Goal: Information Seeking & Learning: Learn about a topic

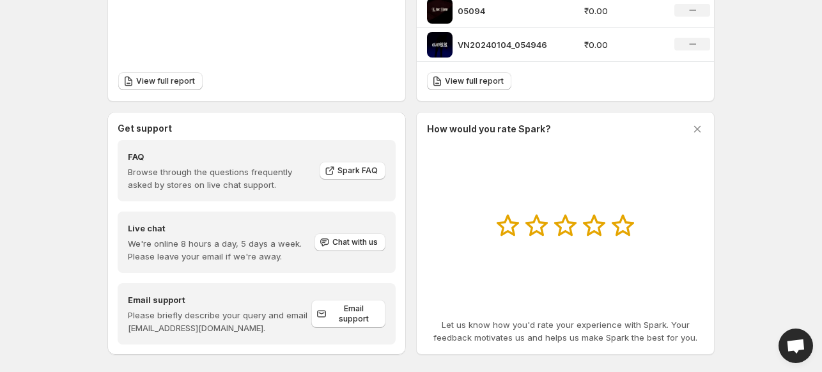
scroll to position [572, 0]
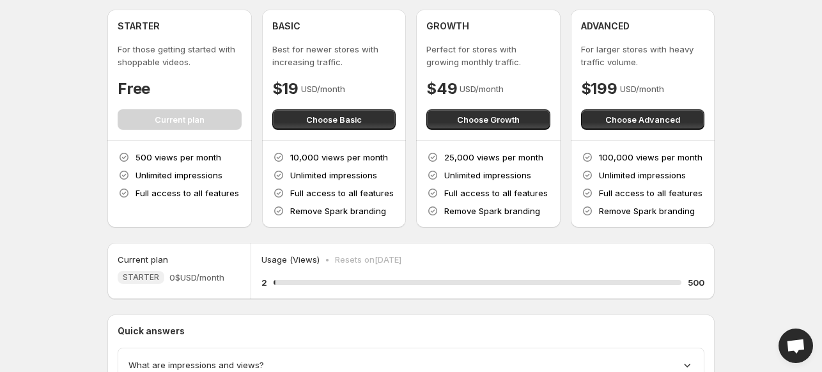
scroll to position [100, 0]
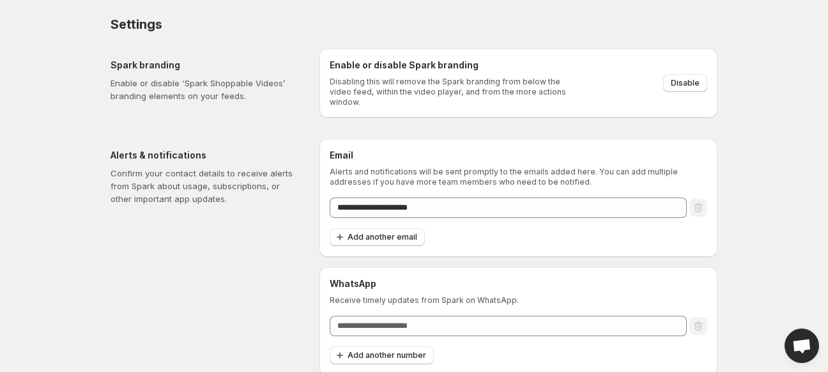
click at [454, 281] on h6 "WhatsApp" at bounding box center [519, 283] width 378 height 13
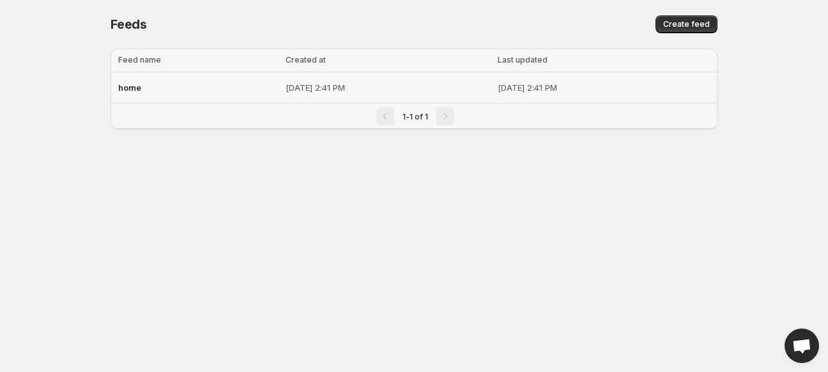
click at [135, 89] on span "home" at bounding box center [129, 87] width 23 height 10
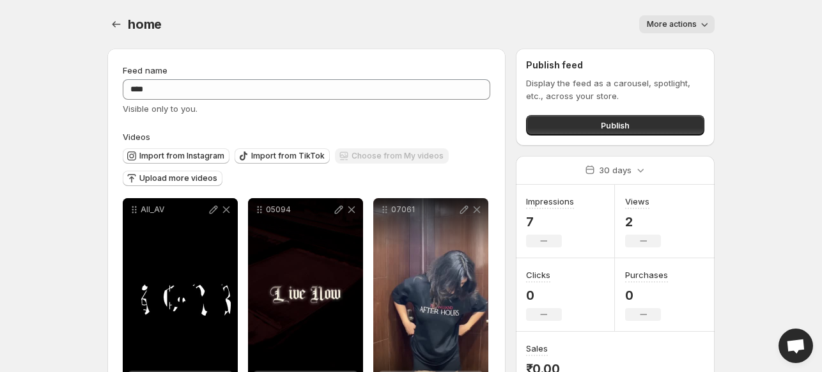
click at [691, 26] on span "More actions" at bounding box center [672, 24] width 50 height 10
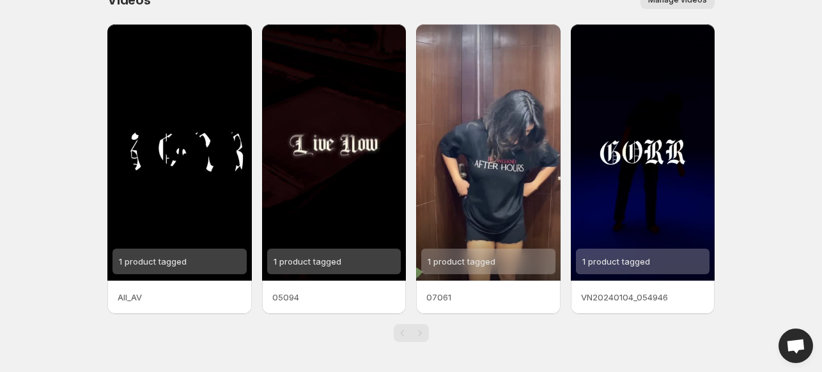
scroll to position [24, 0]
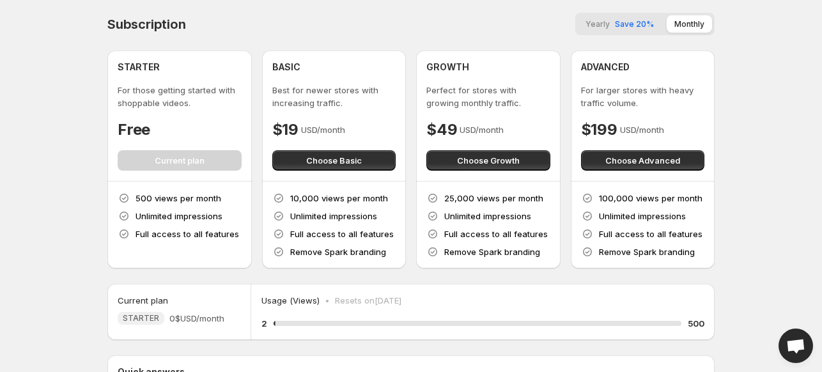
scroll to position [166, 0]
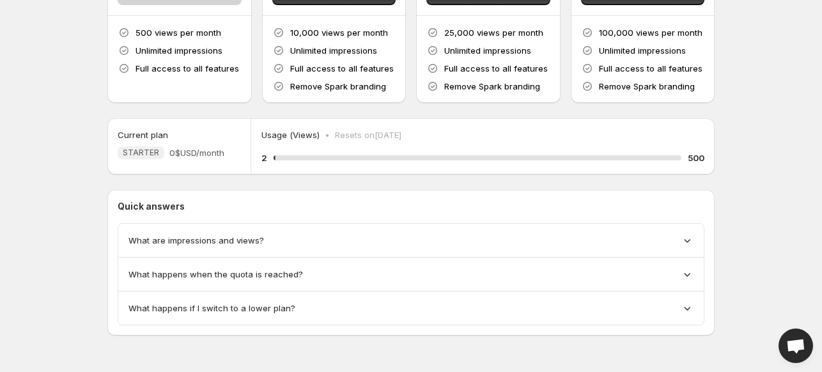
click at [231, 245] on span "What are impressions and views?" at bounding box center [195, 240] width 135 height 13
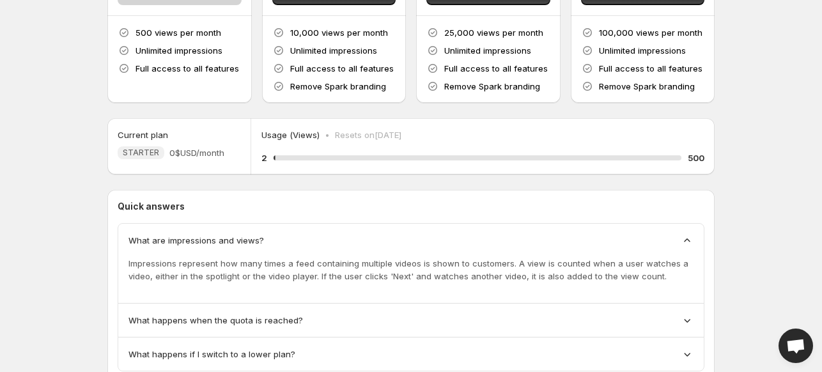
scroll to position [212, 0]
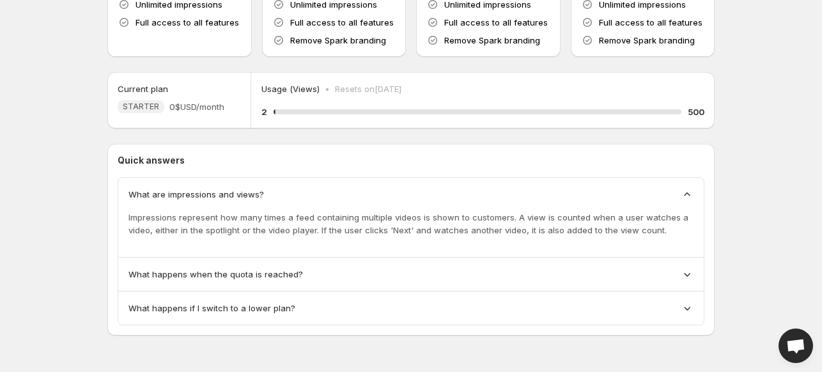
click at [296, 279] on span "What happens when the quota is reached?" at bounding box center [215, 274] width 174 height 13
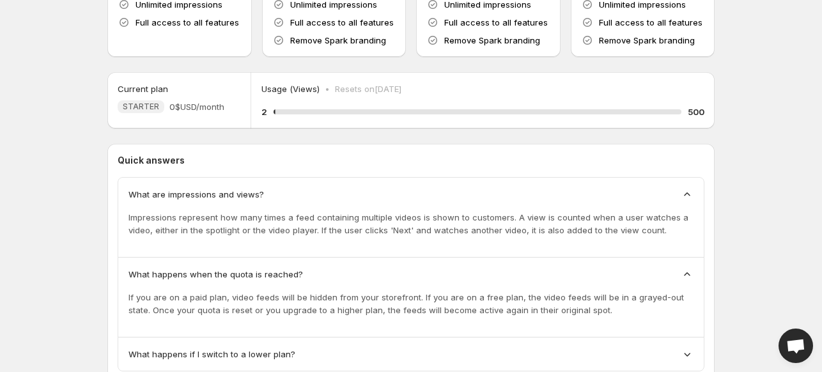
scroll to position [247, 0]
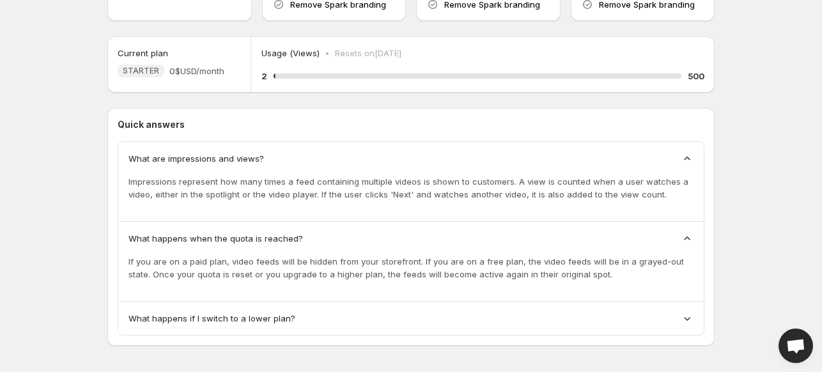
click at [550, 236] on div "What happens when the quota is reached?" at bounding box center [410, 238] width 565 height 13
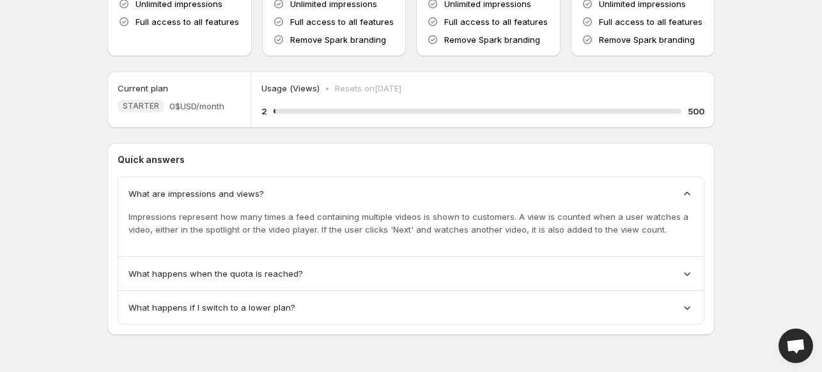
scroll to position [212, 0]
click at [341, 300] on div "What happens if I switch to a lower plan?" at bounding box center [410, 307] width 585 height 33
click at [276, 312] on span "What happens if I switch to a lower plan?" at bounding box center [211, 308] width 167 height 13
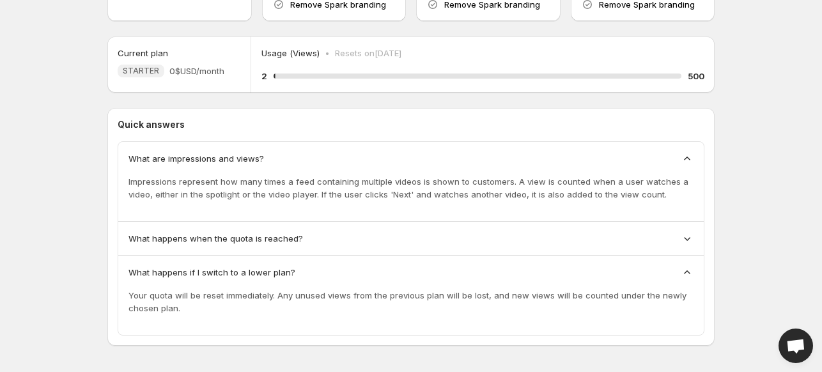
scroll to position [258, 0]
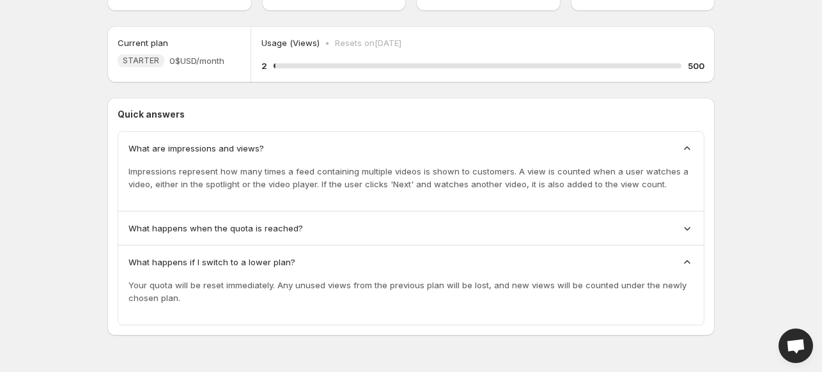
click at [280, 265] on span "What happens if I switch to a lower plan?" at bounding box center [211, 262] width 167 height 13
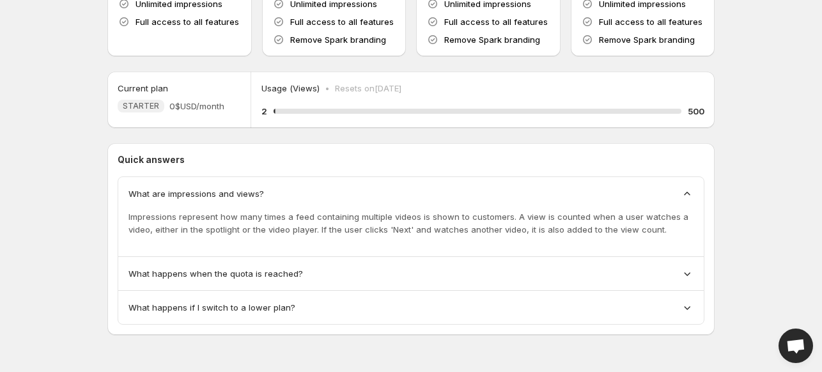
scroll to position [212, 0]
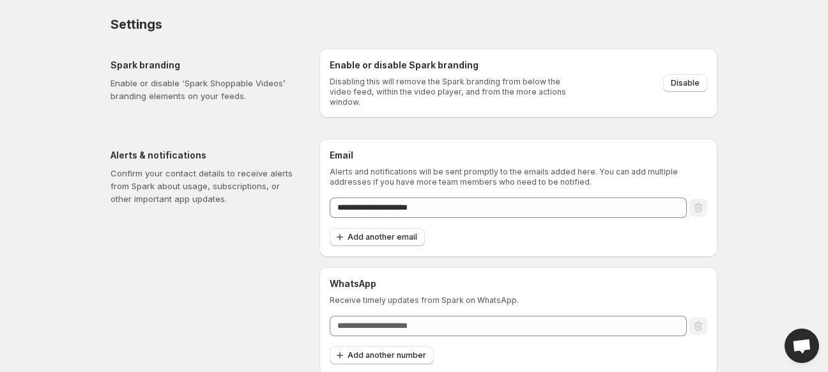
click at [512, 254] on div "**********" at bounding box center [519, 257] width 398 height 236
